Goal: Task Accomplishment & Management: Use online tool/utility

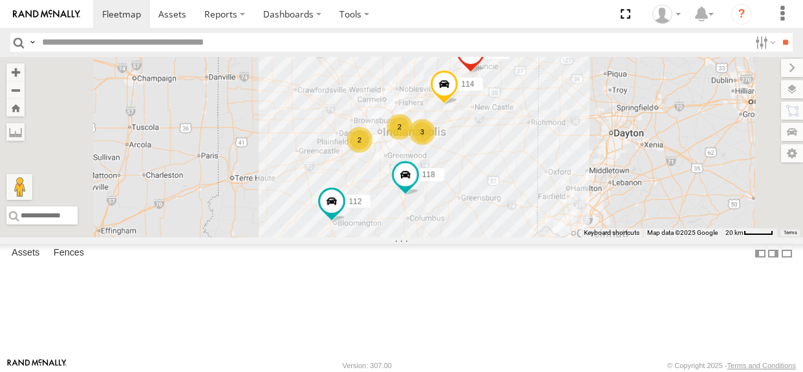
select select "**********"
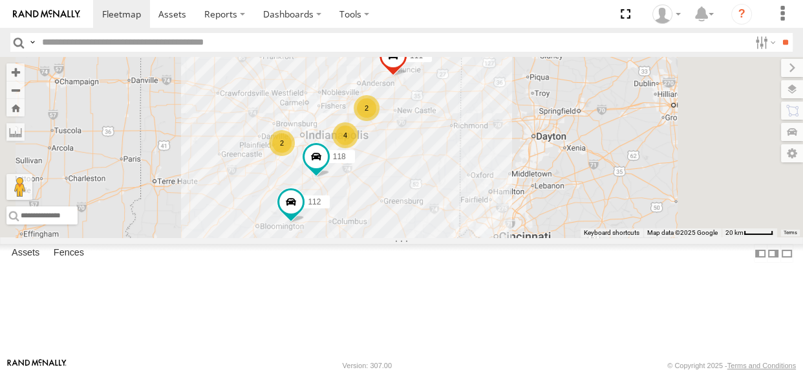
drag, startPoint x: 464, startPoint y: 188, endPoint x: 402, endPoint y: 188, distance: 61.4
click at [402, 188] on div "2 2 118 4 111 112" at bounding box center [401, 147] width 803 height 180
click at [295, 156] on div "2" at bounding box center [282, 143] width 26 height 26
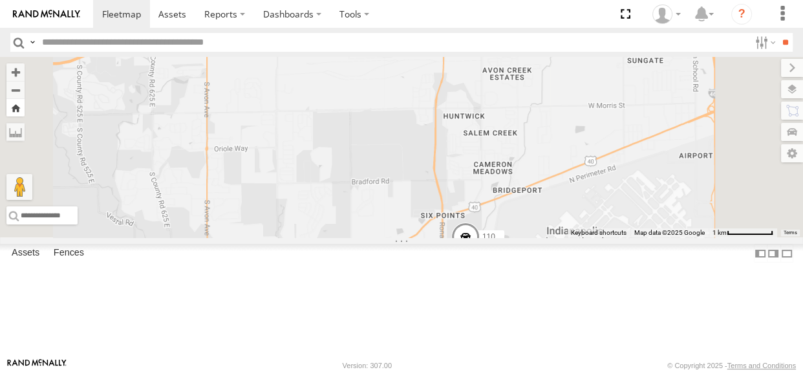
click at [25, 113] on button "Zoom Home" at bounding box center [15, 107] width 18 height 17
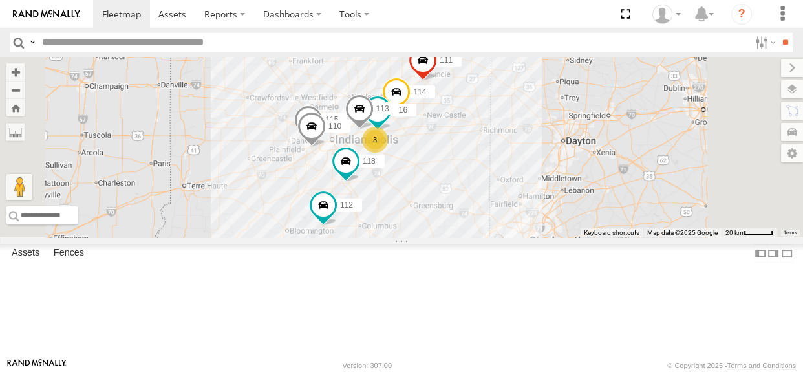
drag, startPoint x: 485, startPoint y: 184, endPoint x: 438, endPoint y: 190, distance: 47.0
click at [438, 190] on div "114 116 110 118 3 115 111 112 113" at bounding box center [401, 147] width 803 height 180
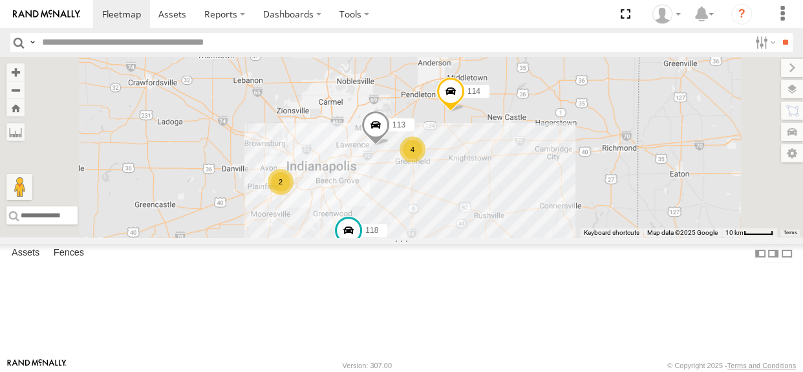
drag, startPoint x: 495, startPoint y: 239, endPoint x: 477, endPoint y: 279, distance: 43.4
click at [477, 237] on div "114 118 111 112 113 4 2" at bounding box center [401, 147] width 803 height 180
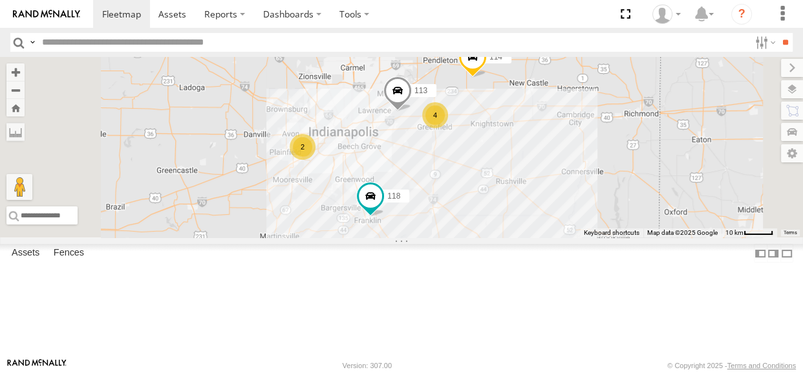
drag, startPoint x: 508, startPoint y: 138, endPoint x: 531, endPoint y: 105, distance: 40.4
click at [531, 105] on div "114 118 111 112 113 4 2" at bounding box center [401, 147] width 803 height 180
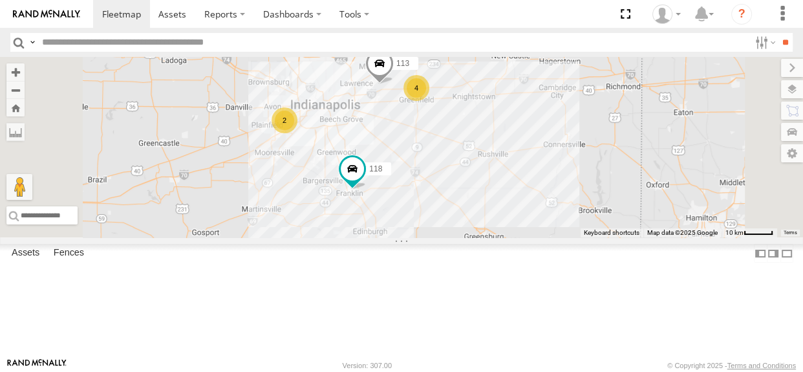
drag, startPoint x: 445, startPoint y: 226, endPoint x: 427, endPoint y: 200, distance: 31.6
click at [427, 200] on div "114 118 111 112 113 4 2" at bounding box center [401, 147] width 803 height 180
click at [297, 133] on div "2" at bounding box center [285, 120] width 26 height 26
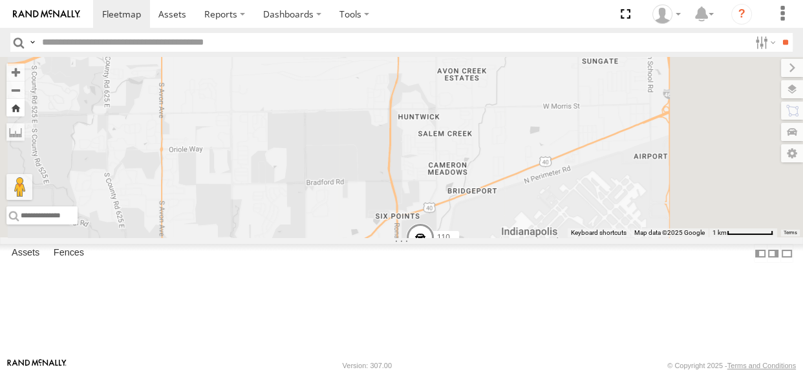
click at [25, 111] on button "Zoom Home" at bounding box center [15, 107] width 18 height 17
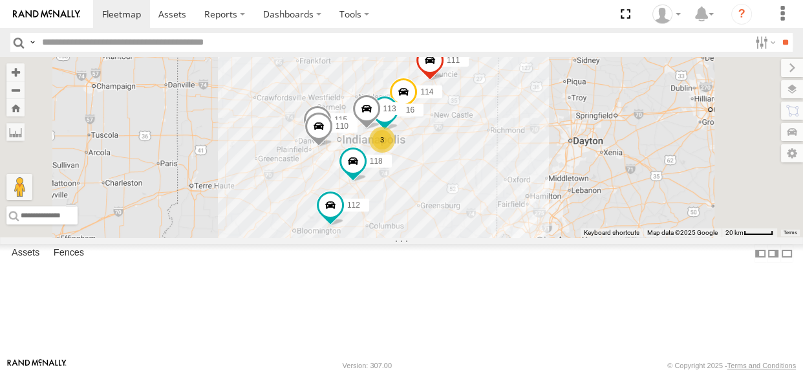
drag, startPoint x: 453, startPoint y: 168, endPoint x: 409, endPoint y: 175, distance: 44.4
click at [409, 175] on div "114 116 110 118 3 115 111 112 113" at bounding box center [401, 147] width 803 height 180
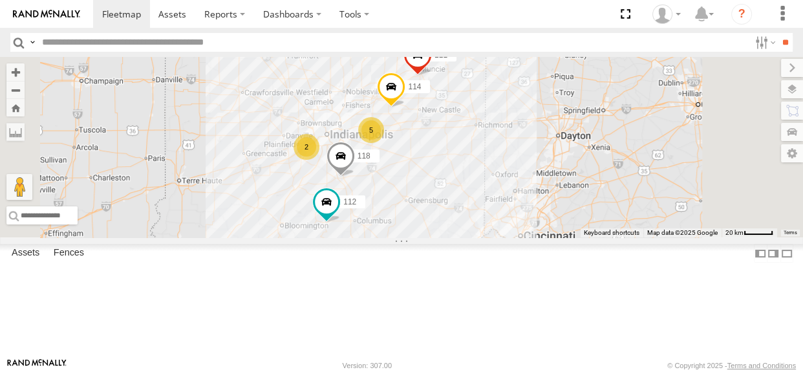
drag, startPoint x: 455, startPoint y: 185, endPoint x: 411, endPoint y: 186, distance: 44.6
click at [411, 186] on div "114 5 2 118 111 112" at bounding box center [401, 147] width 803 height 180
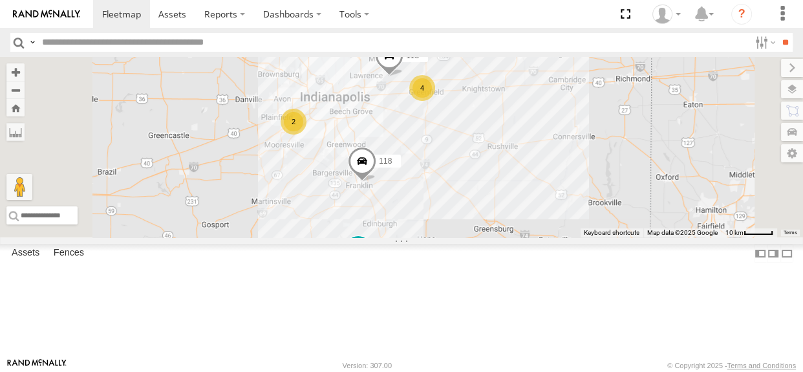
click at [435, 101] on div "4" at bounding box center [422, 88] width 26 height 26
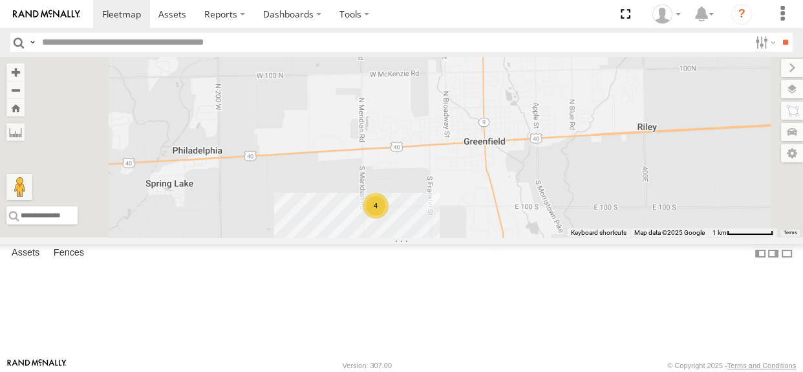
click at [389, 219] on div "4" at bounding box center [376, 206] width 26 height 26
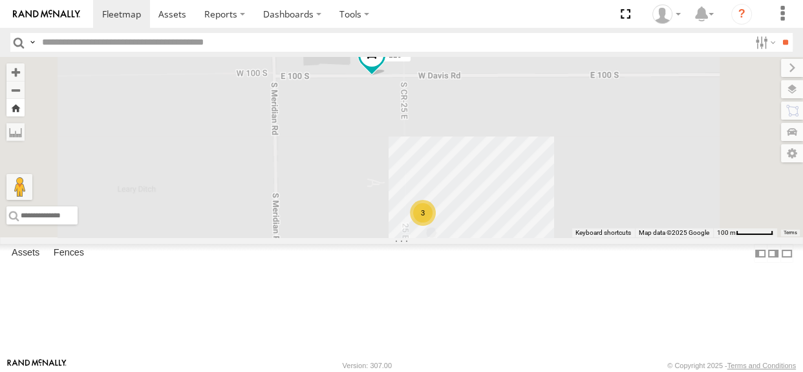
click at [25, 111] on button "Zoom Home" at bounding box center [15, 107] width 18 height 17
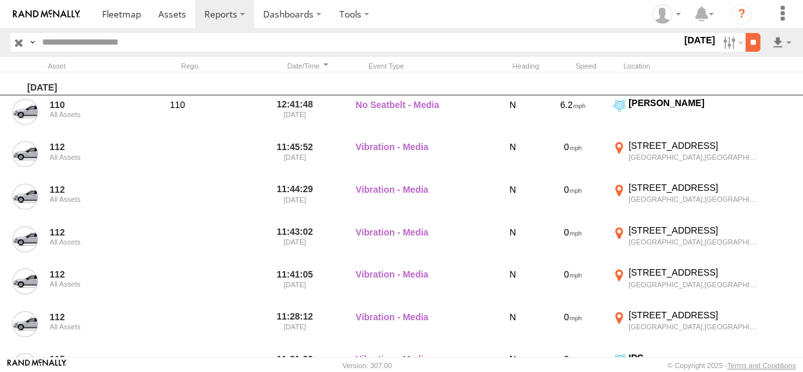
click at [745, 44] on input "**" at bounding box center [752, 42] width 15 height 19
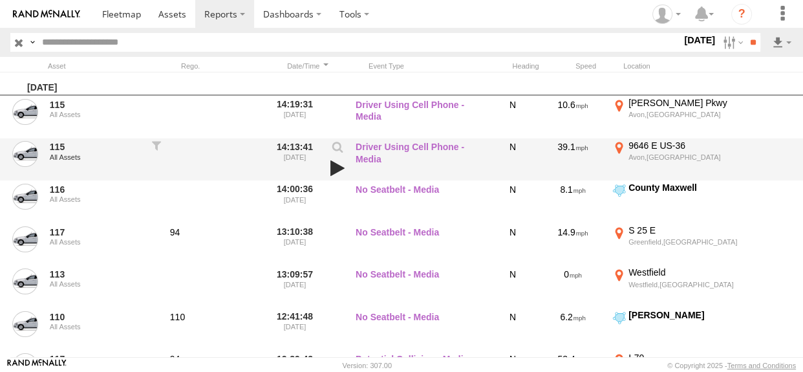
click at [338, 166] on link at bounding box center [338, 168] width 22 height 18
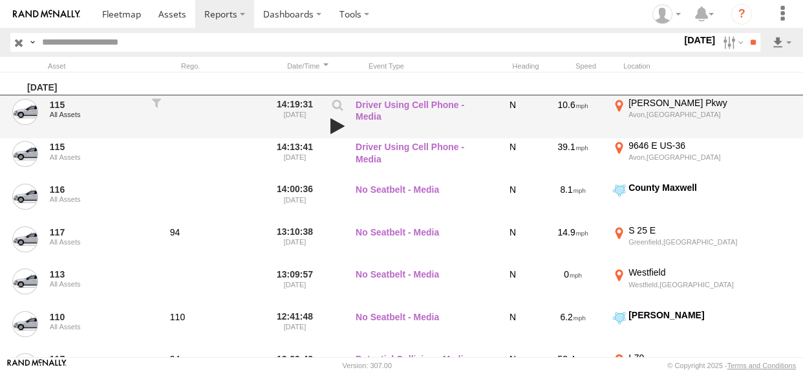
click at [336, 127] on link at bounding box center [338, 126] width 22 height 18
